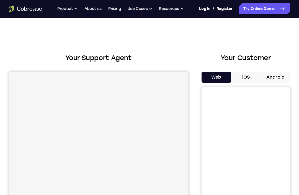
click at [269, 87] on div "Web iOS Android" at bounding box center [245, 165] width 88 height 186
click at [282, 78] on button "Android" at bounding box center [275, 77] width 30 height 11
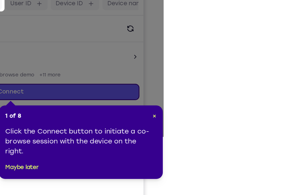
scroll to position [66, 0]
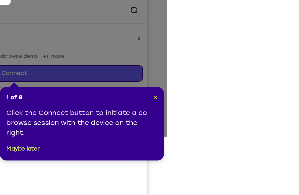
click at [192, 115] on span "×" at bounding box center [193, 117] width 2 height 5
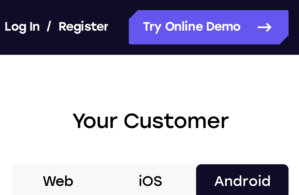
scroll to position [0, 0]
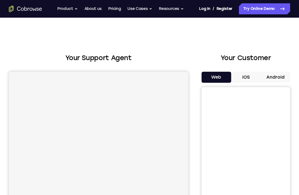
click at [272, 82] on button "Android" at bounding box center [275, 77] width 30 height 11
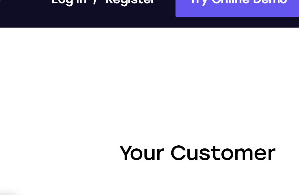
click at [239, 4] on link "Try Online Demo" at bounding box center [264, 8] width 51 height 11
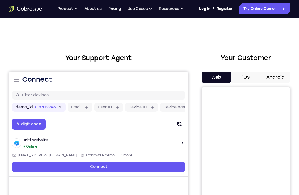
click at [279, 67] on div "Your Customer Web iOS Android" at bounding box center [245, 155] width 88 height 204
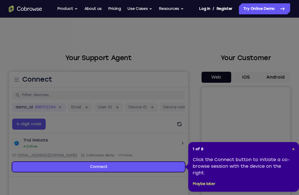
click at [285, 79] on icon at bounding box center [149, 97] width 299 height 195
click at [291, 153] on div "1 of 8 × Click the Connect button to initiate a co-browse session with the devi…" at bounding box center [243, 167] width 111 height 50
click at [296, 148] on div "1 of 8 × Click the Connect button to initiate a co-browse session with the devi…" at bounding box center [243, 167] width 111 height 50
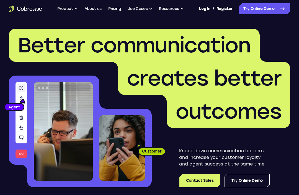
click at [281, 14] on link "Try Online Demo" at bounding box center [264, 8] width 51 height 11
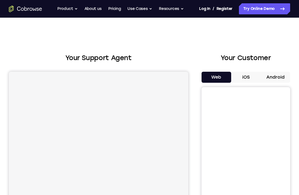
click at [286, 79] on button "Android" at bounding box center [275, 77] width 30 height 11
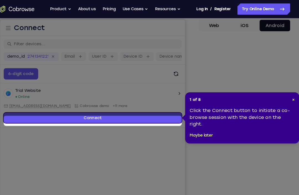
scroll to position [58, 0]
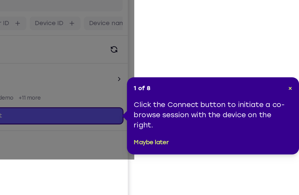
click at [291, 89] on span "×" at bounding box center [292, 91] width 2 height 5
